Goal: Entertainment & Leisure: Consume media (video, audio)

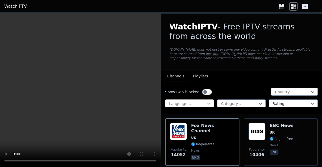
click at [209, 103] on icon at bounding box center [208, 103] width 5 height 5
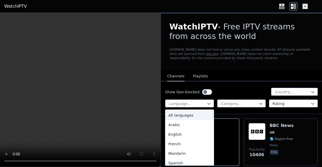
click at [180, 134] on div "English" at bounding box center [189, 135] width 49 height 10
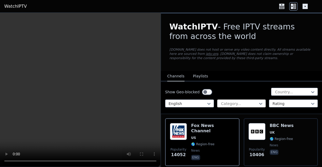
click at [231, 103] on div at bounding box center [240, 103] width 38 height 5
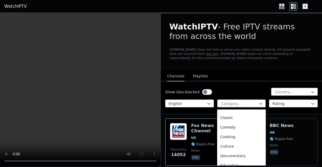
scroll to position [108, 0]
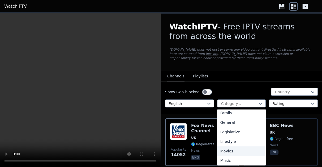
click at [229, 151] on div "Movies" at bounding box center [241, 152] width 49 height 10
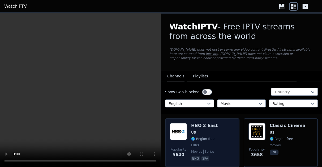
click at [214, 131] on span "US" at bounding box center [204, 133] width 27 height 4
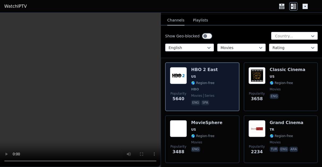
scroll to position [72, 0]
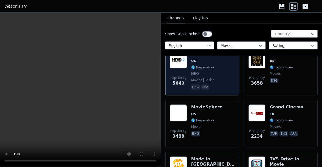
click at [214, 131] on span "eng" at bounding box center [206, 134] width 31 height 6
click at [215, 76] on div "Popularity 5640 HBO 2 East US 🌎 Region-free HBO movies series eng spa" at bounding box center [202, 71] width 65 height 39
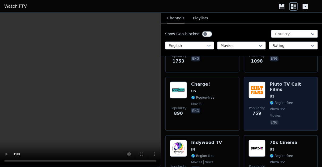
click at [290, 107] on span "Pluto TV" at bounding box center [292, 109] width 44 height 4
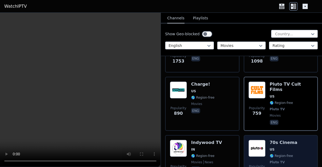
click at [278, 147] on span "US" at bounding box center [284, 149] width 28 height 4
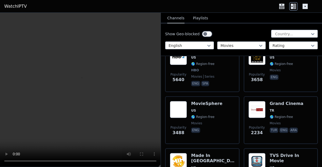
scroll to position [72, 0]
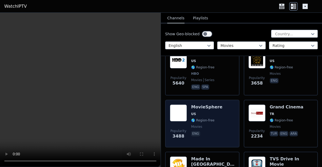
click at [217, 129] on div "MovieSphere US 🌎 Region-free movies eng" at bounding box center [206, 124] width 31 height 38
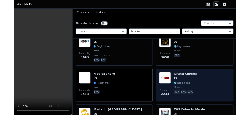
scroll to position [0, 0]
